Goal: Task Accomplishment & Management: Complete application form

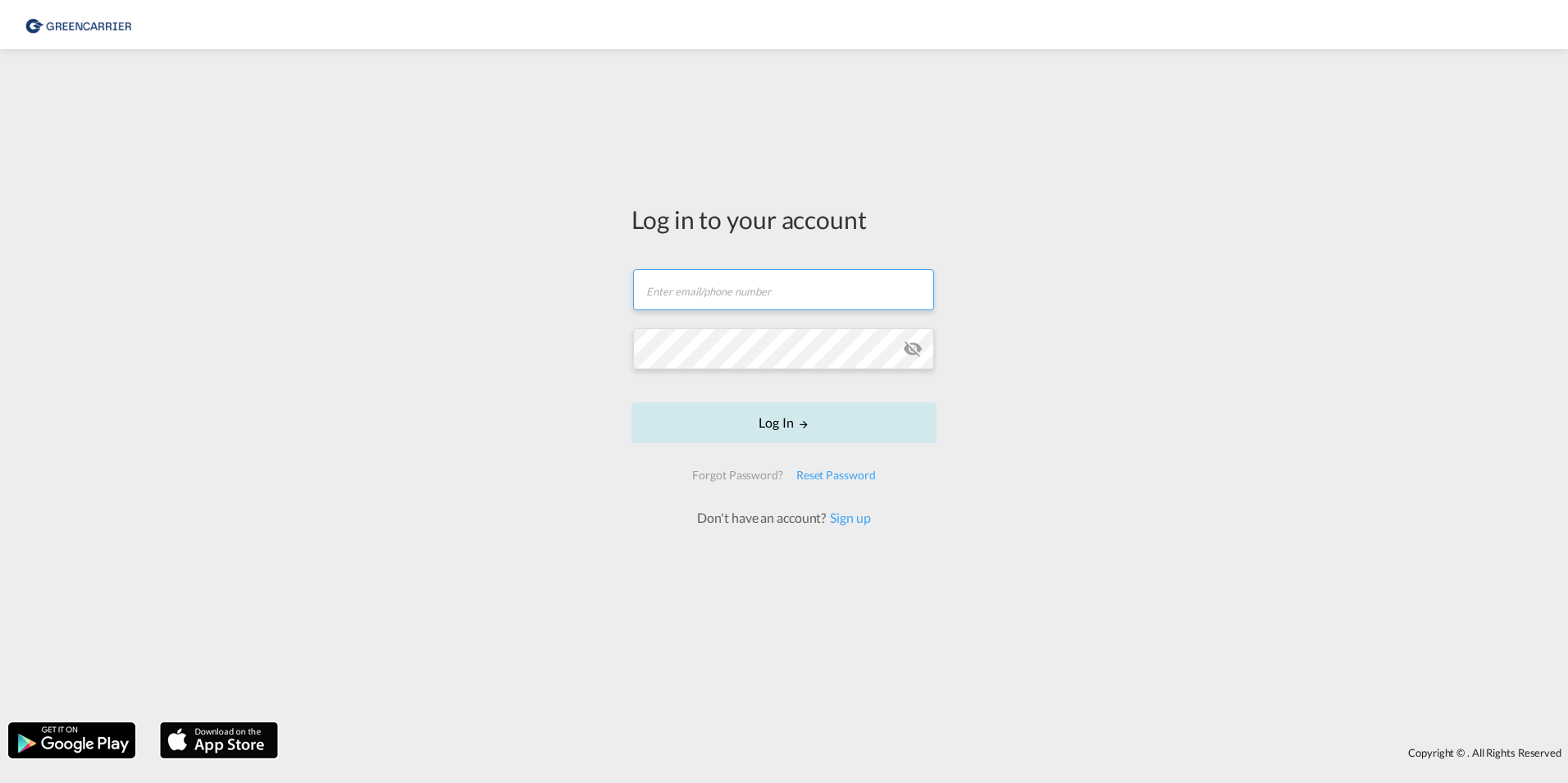
type input "[DOMAIN_NAME][EMAIL_ADDRESS][DOMAIN_NAME]"
click at [778, 426] on button "Log In" at bounding box center [784, 423] width 305 height 41
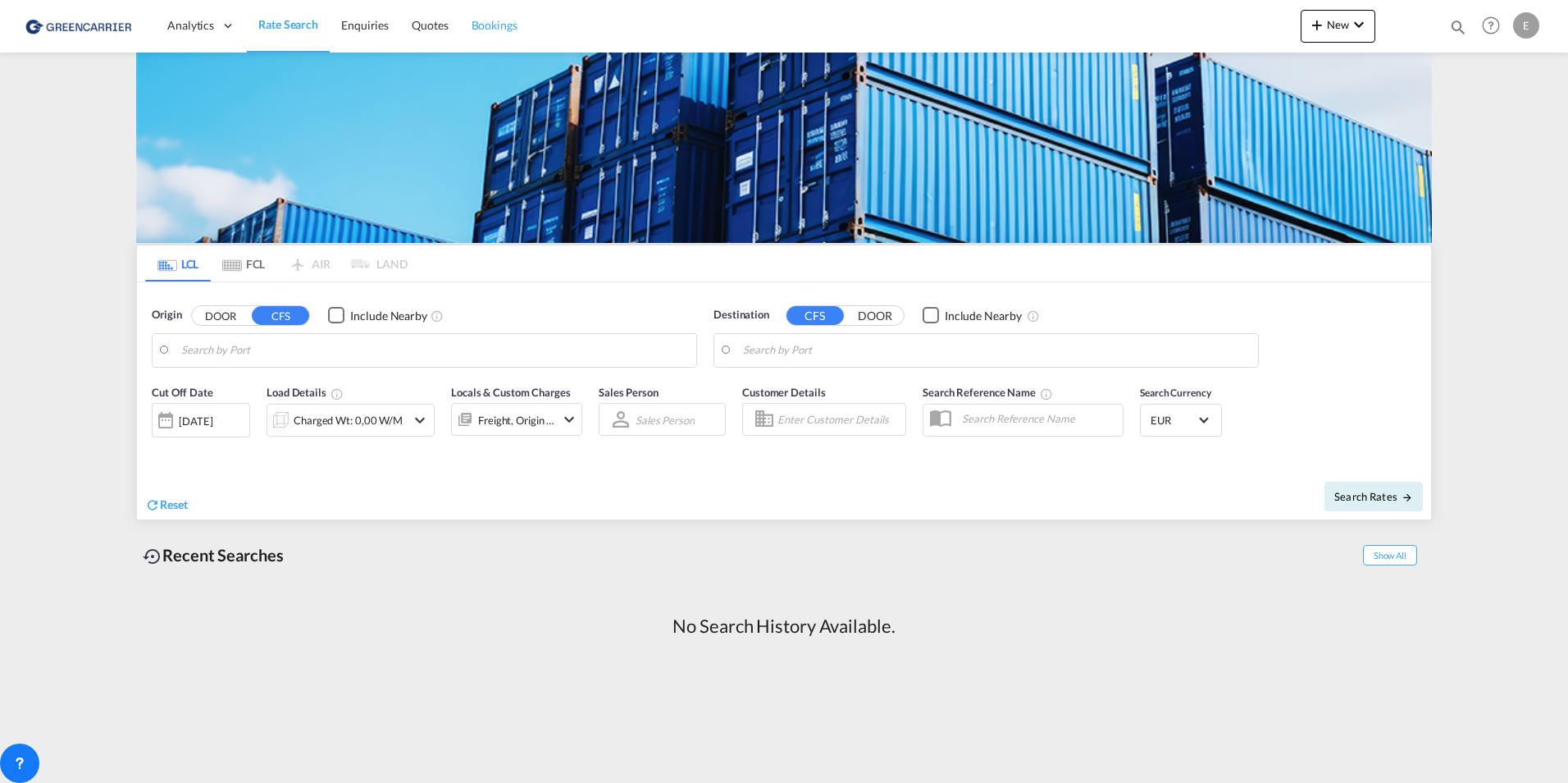
click at [518, 31] on link "Bookings" at bounding box center [495, 25] width 69 height 53
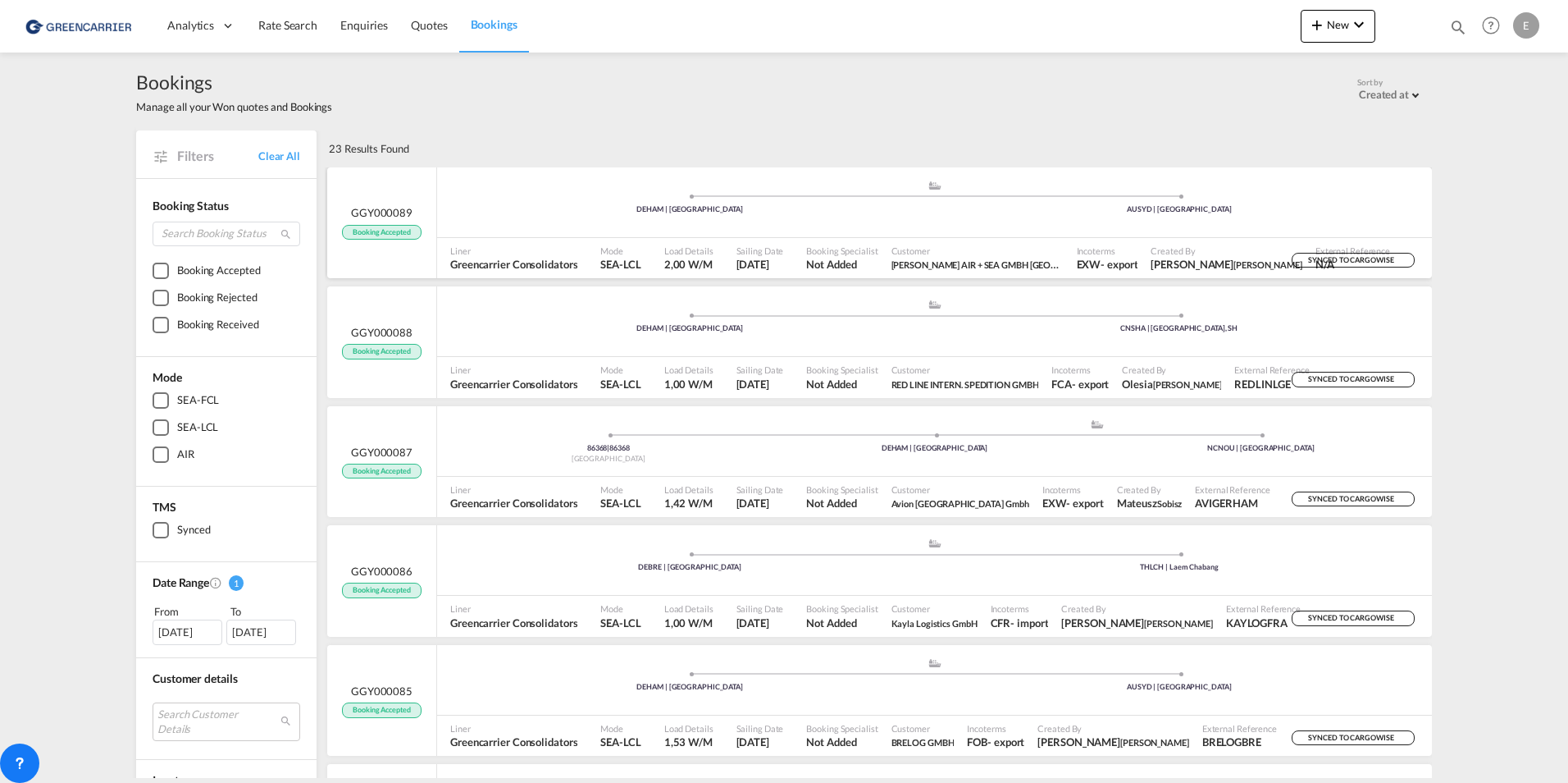
click at [553, 200] on ul ".a{fill:#aaa8ad;} .a{fill:#aaa8ad;} DEHAM | [GEOGRAPHIC_DATA] AUSYD | [GEOGRAPH…" at bounding box center [934, 200] width 978 height 8
click at [951, 473] on div "86368 | 86368 [GEOGRAPHIC_DATA] .a{fill:#aaa8ad;} .a{fill:#aaa8ad;} DEHAM | [GE…" at bounding box center [935, 441] width 995 height 71
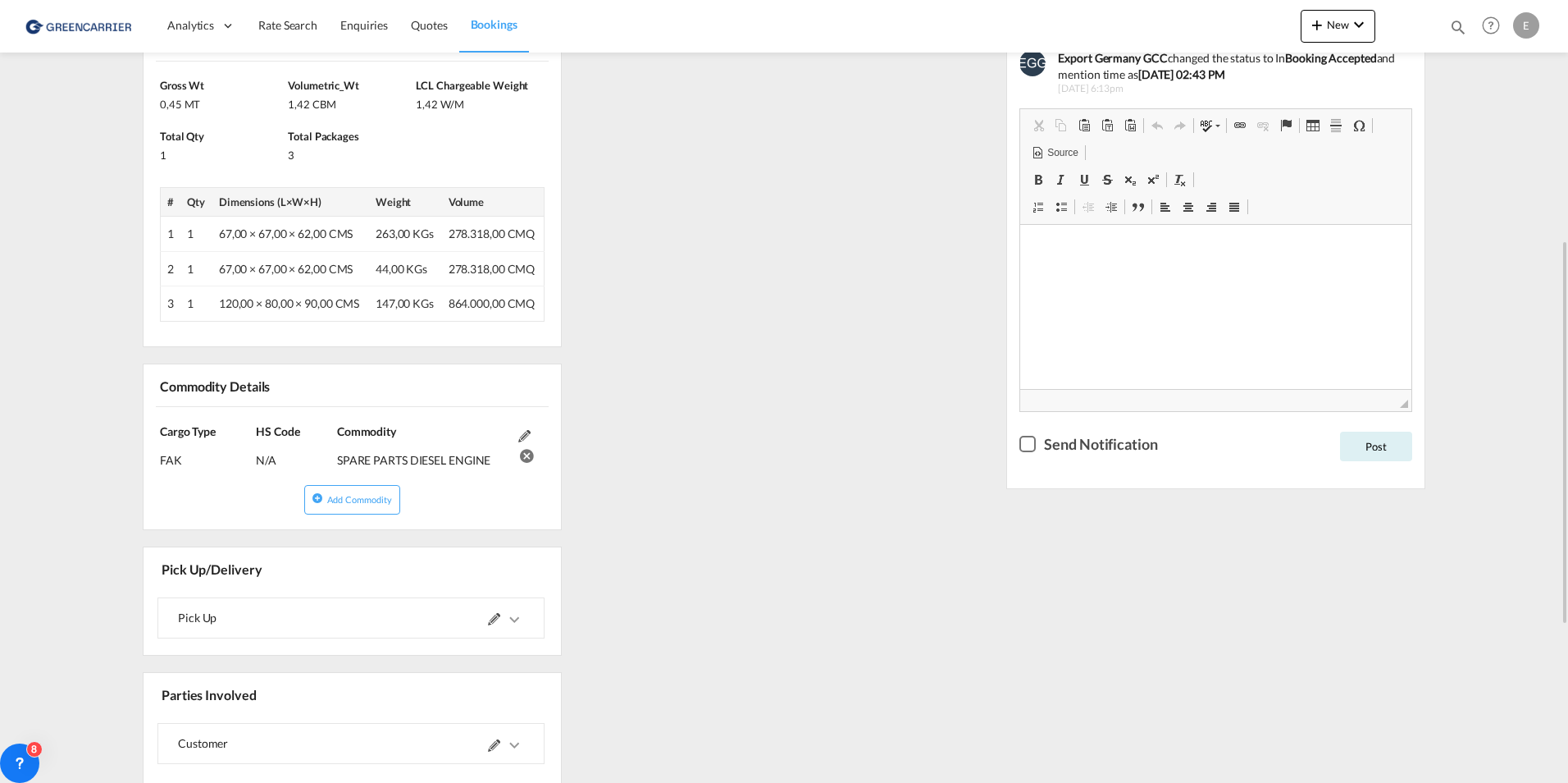
scroll to position [574, 0]
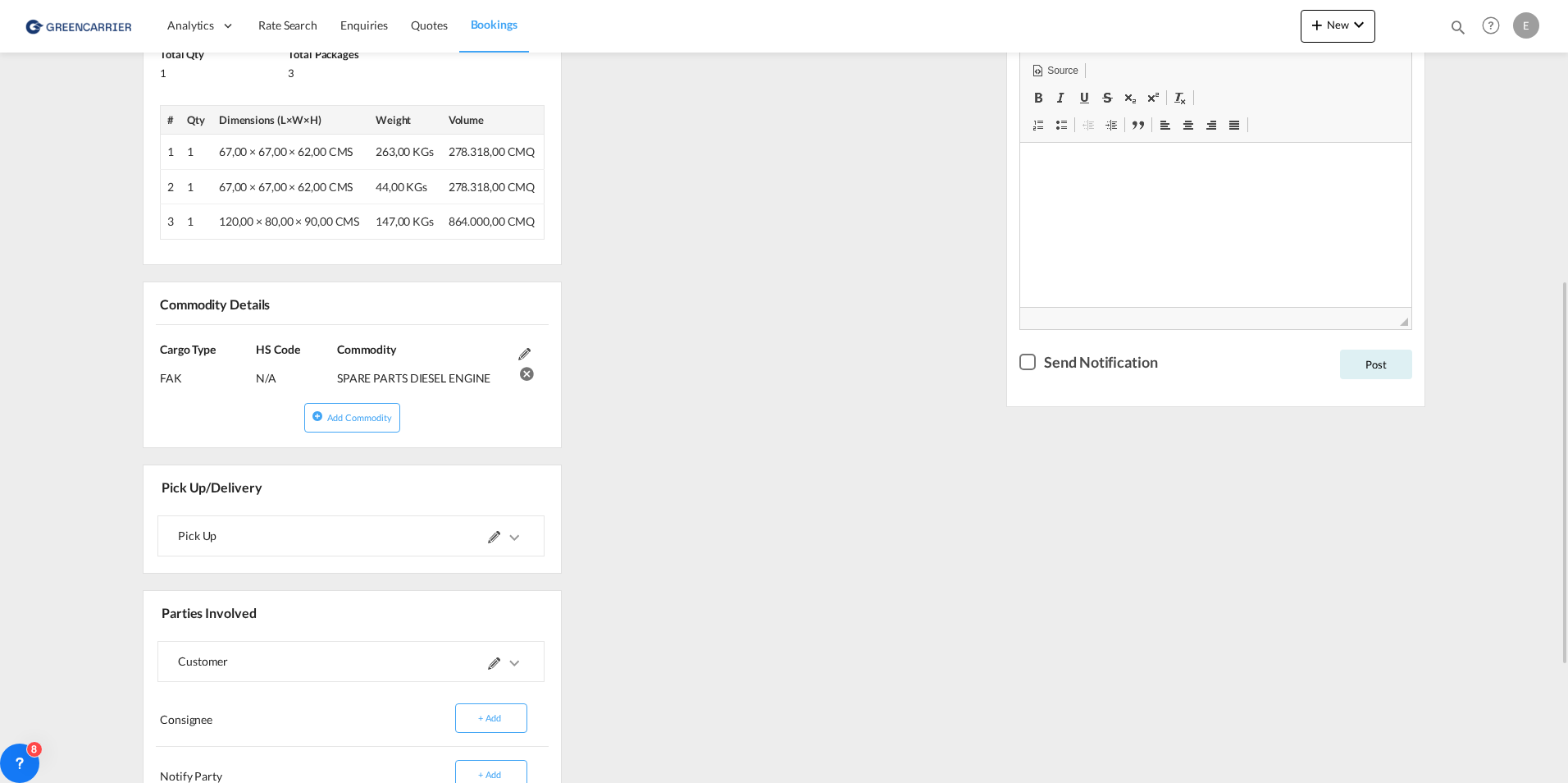
click at [518, 530] on md-icon "icons/ic_keyboard_arrow_right_black_24px.svg" at bounding box center [514, 538] width 19 height 19
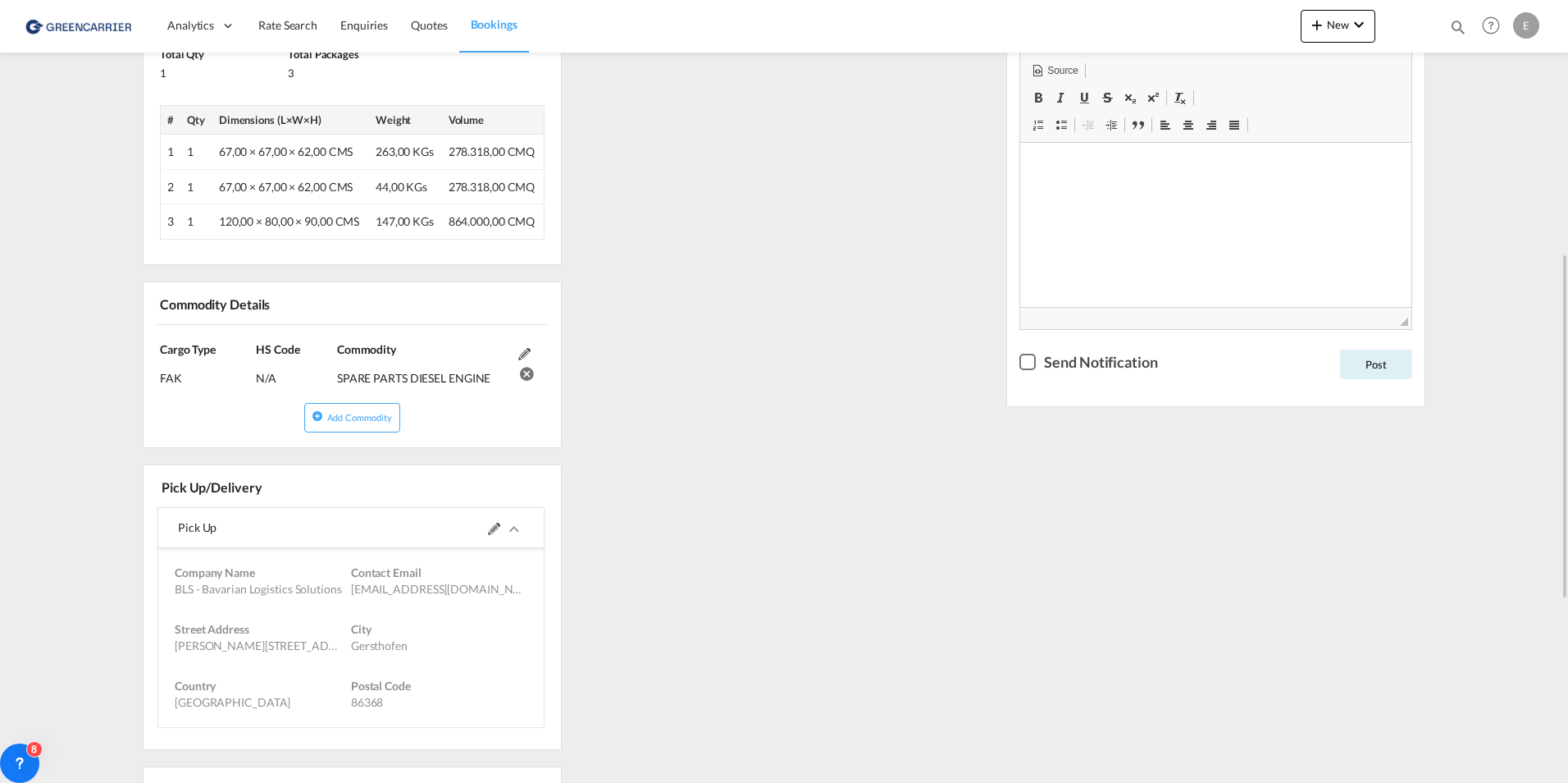
scroll to position [738, 0]
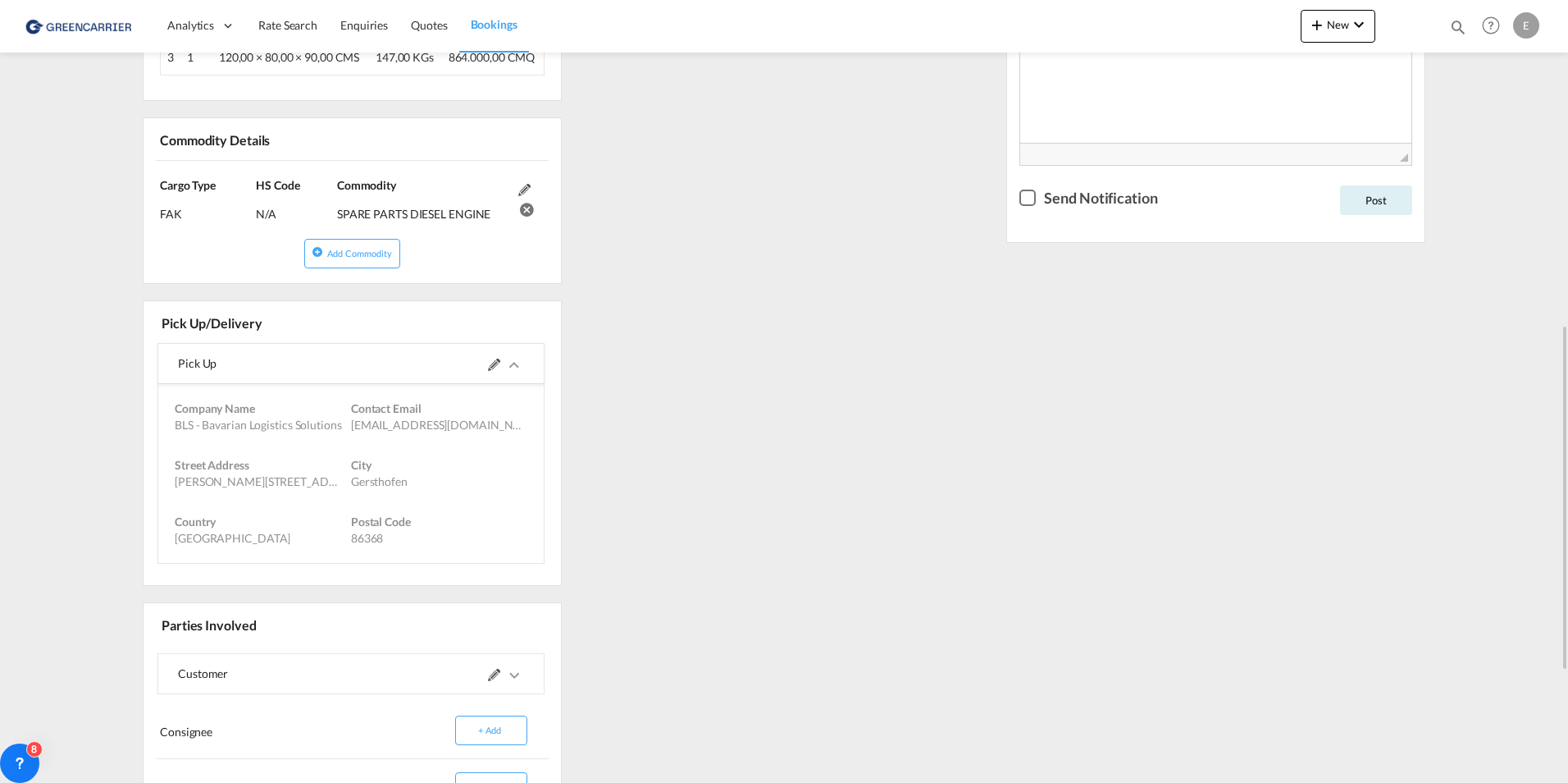
click at [1302, 465] on div "Updates Booking Accepted [DATE] 2:43 PM Booking Received [DATE] 2:26 PM Export …" at bounding box center [1216, 272] width 432 height 1430
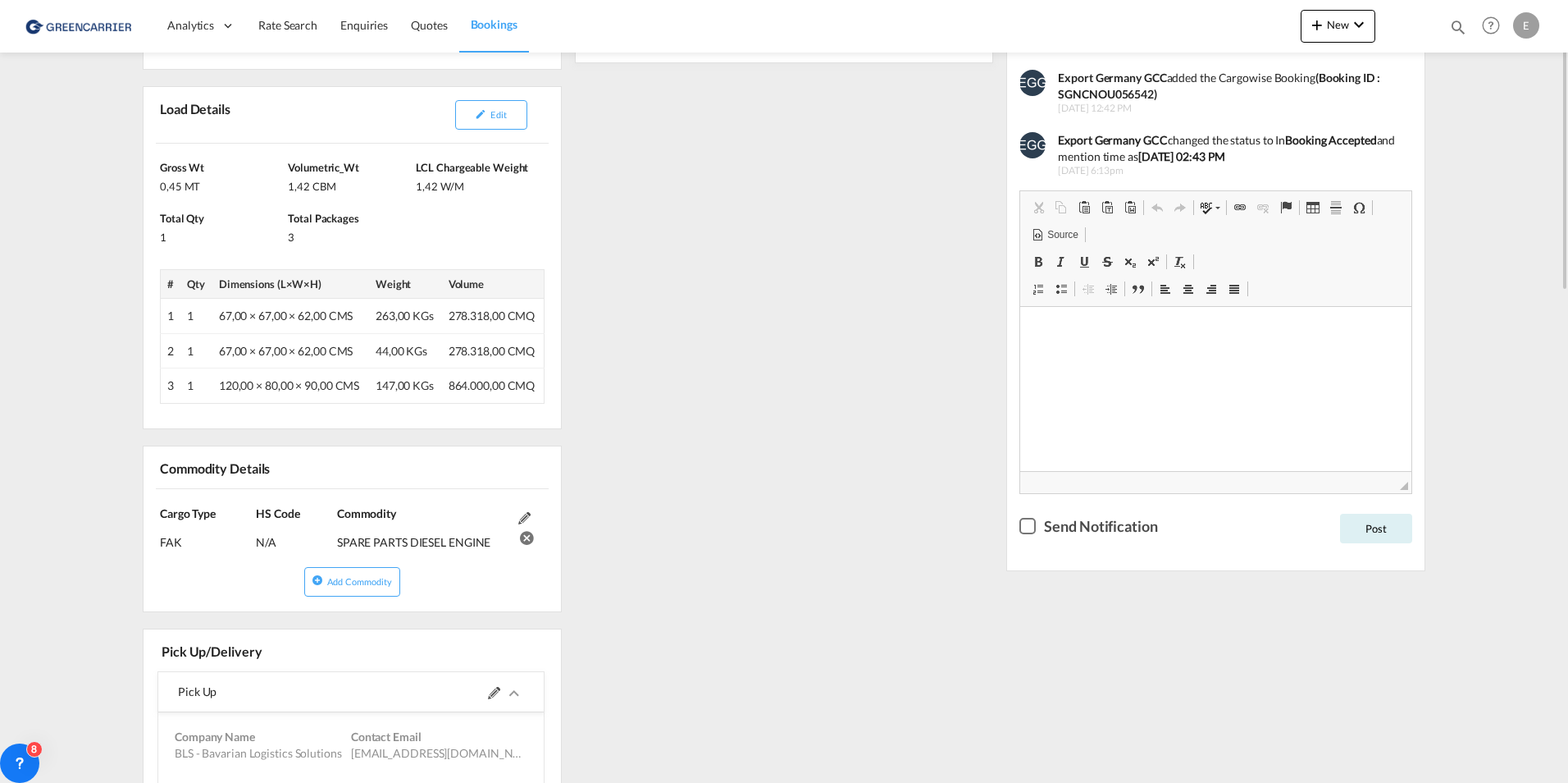
scroll to position [0, 0]
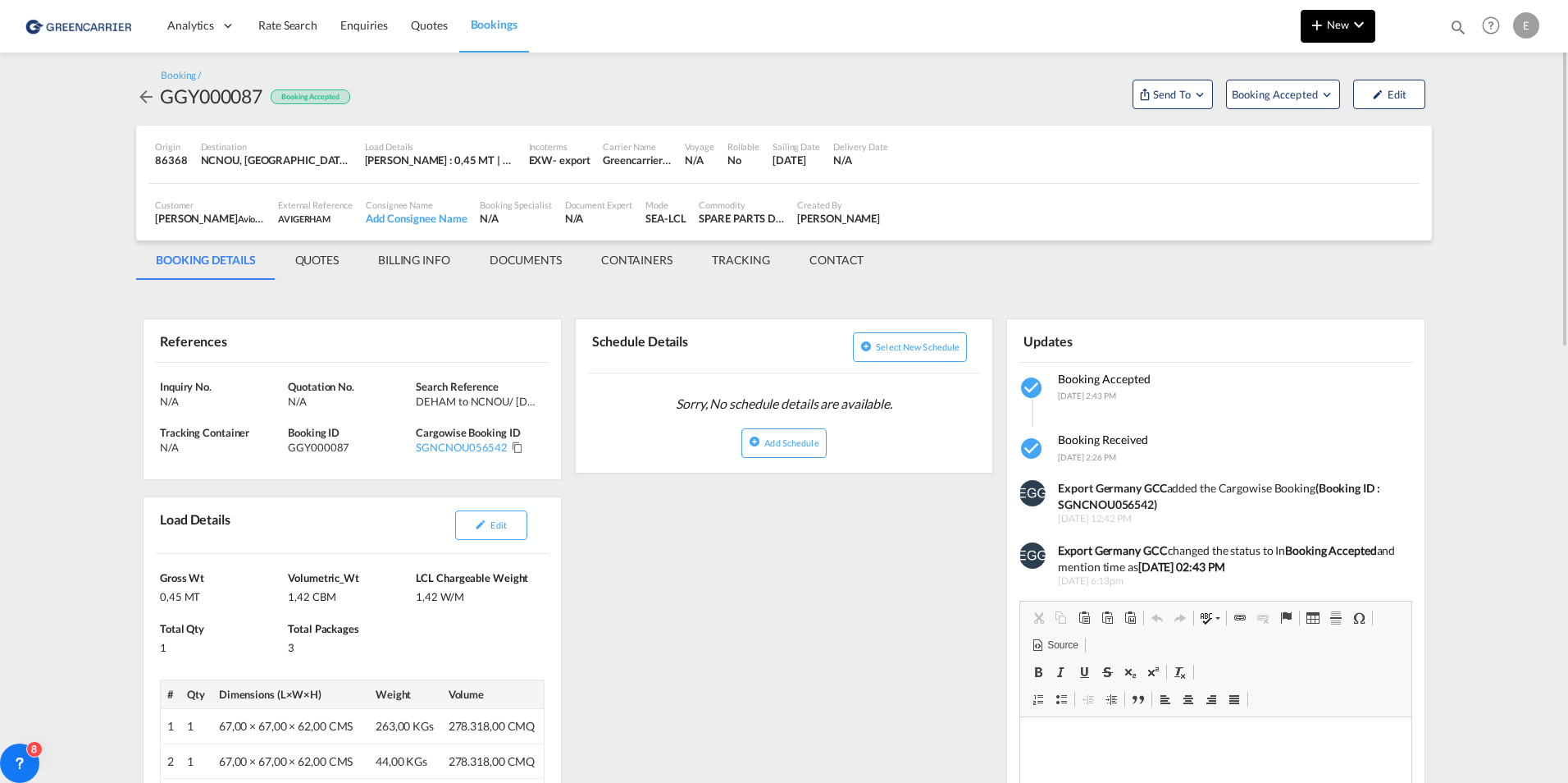
click at [1371, 27] on button "New" at bounding box center [1338, 26] width 75 height 33
click at [1318, 135] on div "Bookings" at bounding box center [1315, 123] width 61 height 41
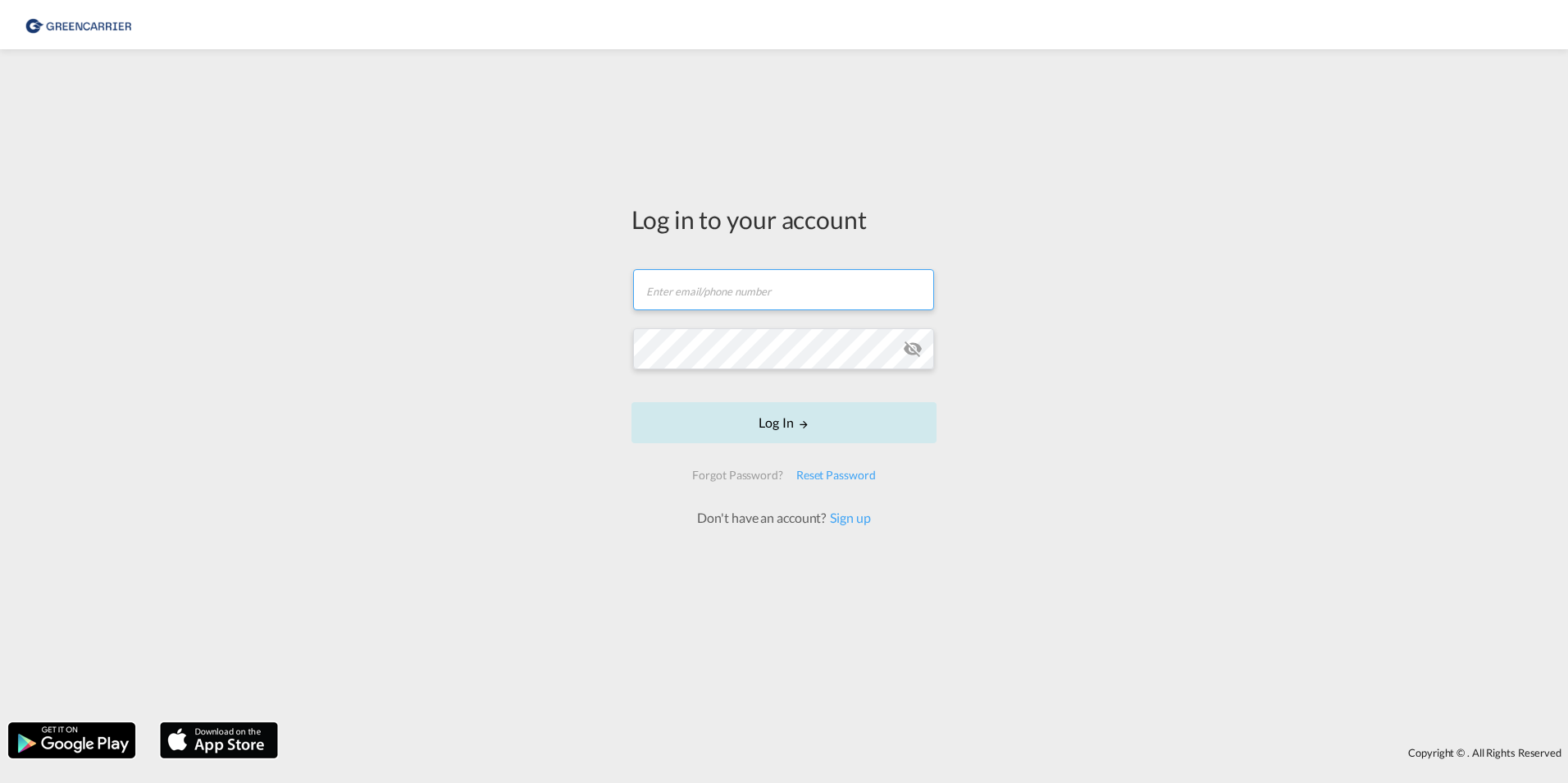
type input "[DOMAIN_NAME][EMAIL_ADDRESS][DOMAIN_NAME]"
click at [752, 428] on button "Log In" at bounding box center [784, 423] width 305 height 41
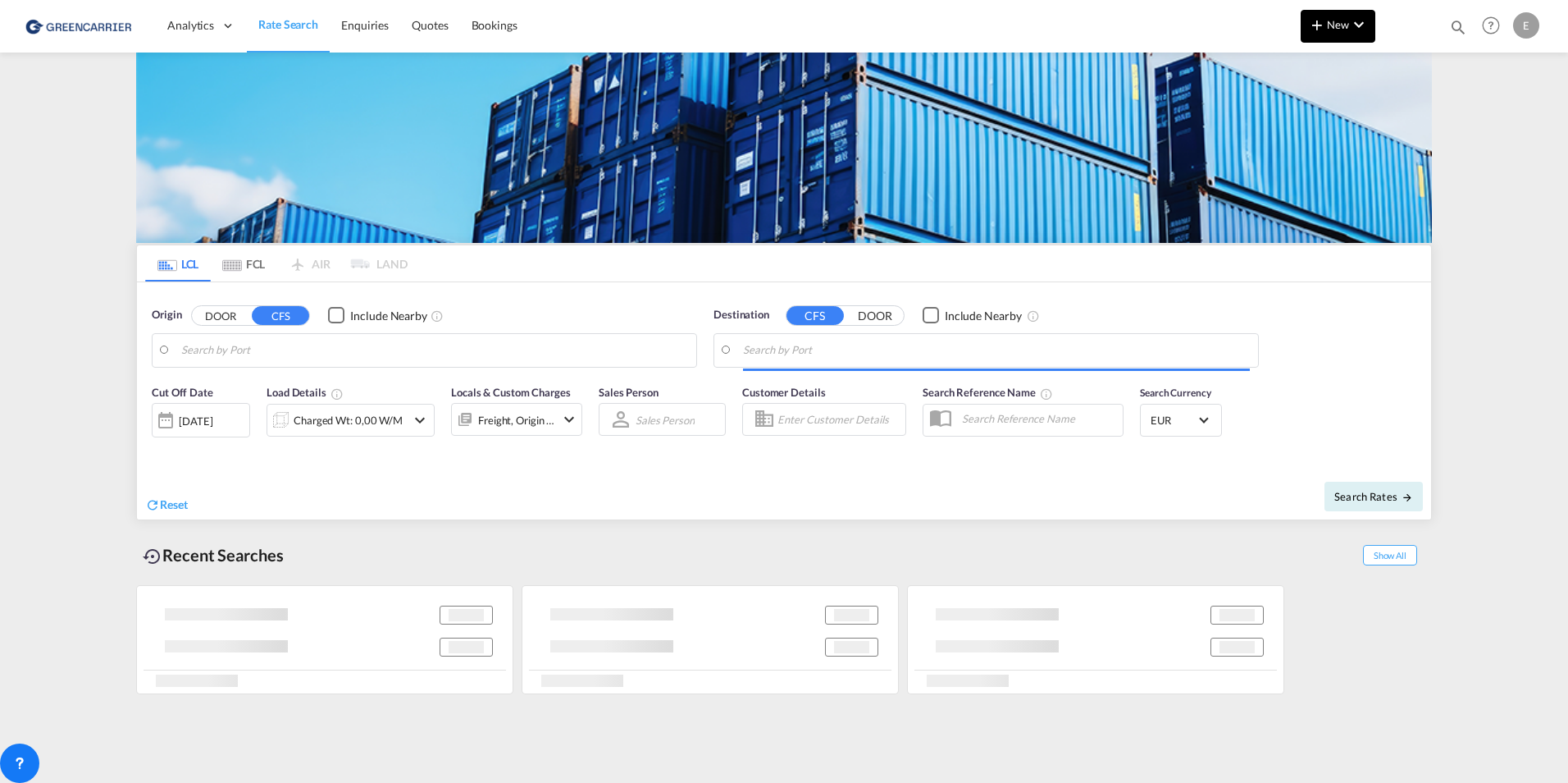
click at [1342, 22] on span "New" at bounding box center [1337, 25] width 61 height 14
